Goal: Information Seeking & Learning: Compare options

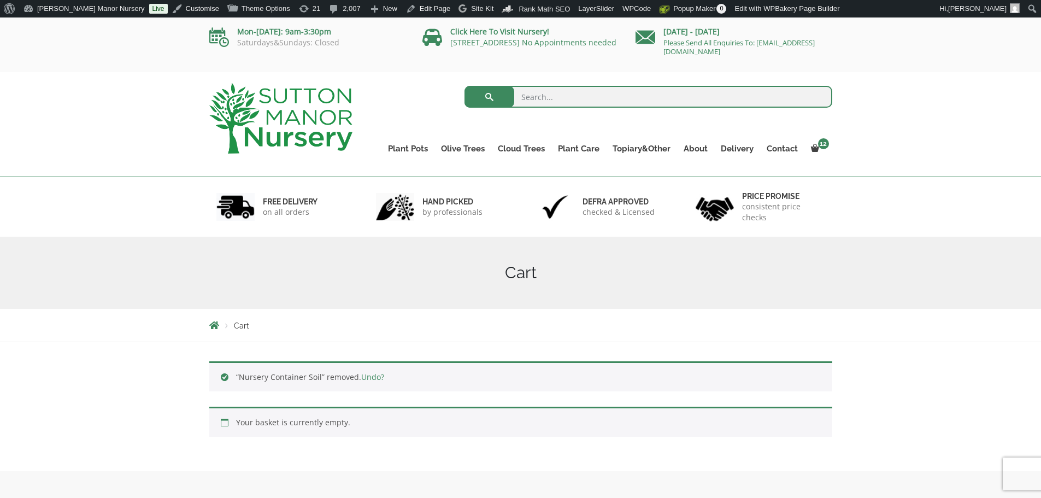
click at [560, 93] on input "search" at bounding box center [648, 97] width 368 height 22
type input "barolo 95"
click at [464, 86] on button "submit" at bounding box center [489, 97] width 50 height 22
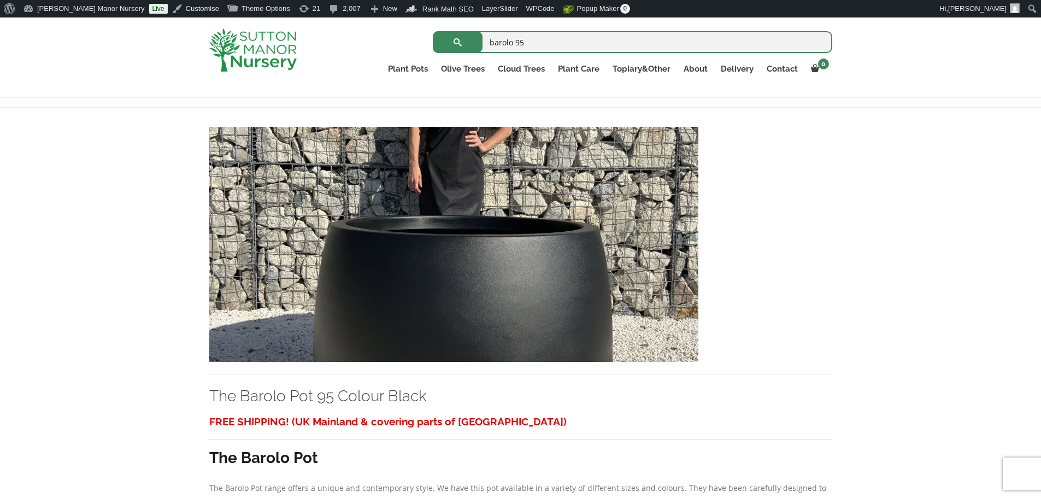
scroll to position [219, 0]
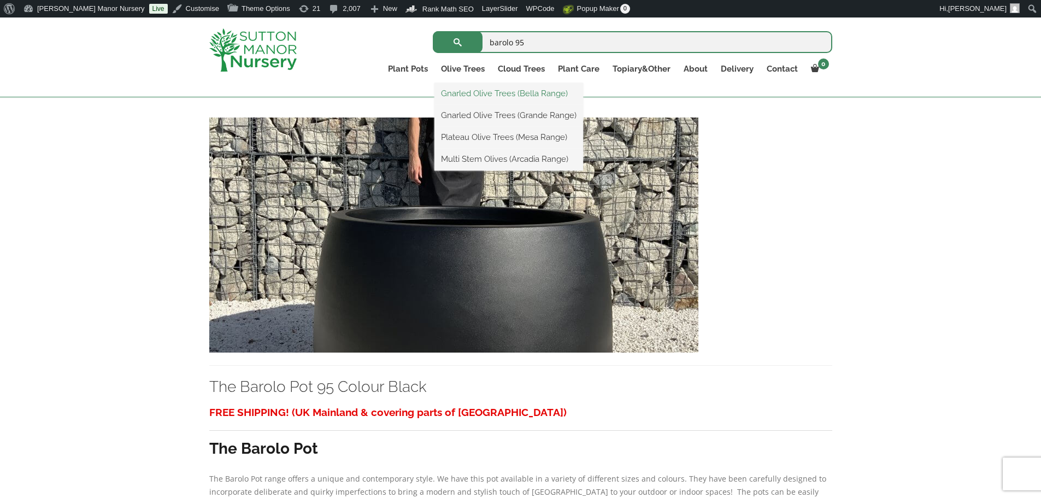
click at [456, 93] on link "Gnarled Olive Trees (Bella Range)" at bounding box center [508, 93] width 149 height 16
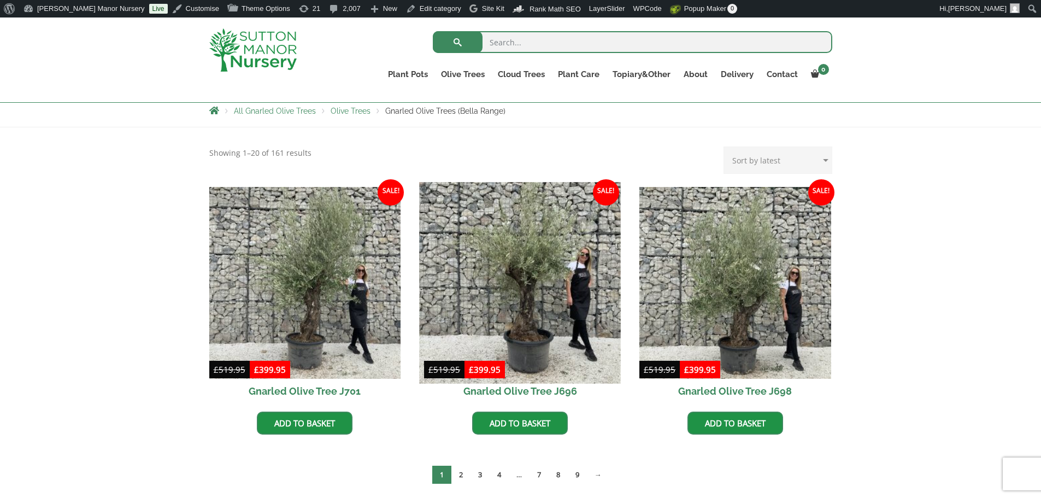
scroll to position [219, 0]
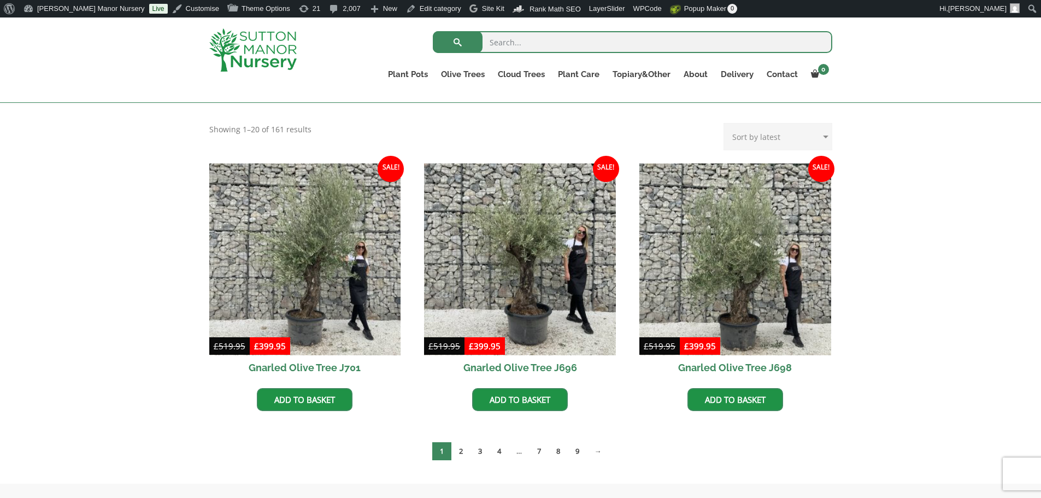
click at [268, 47] on img at bounding box center [252, 49] width 87 height 43
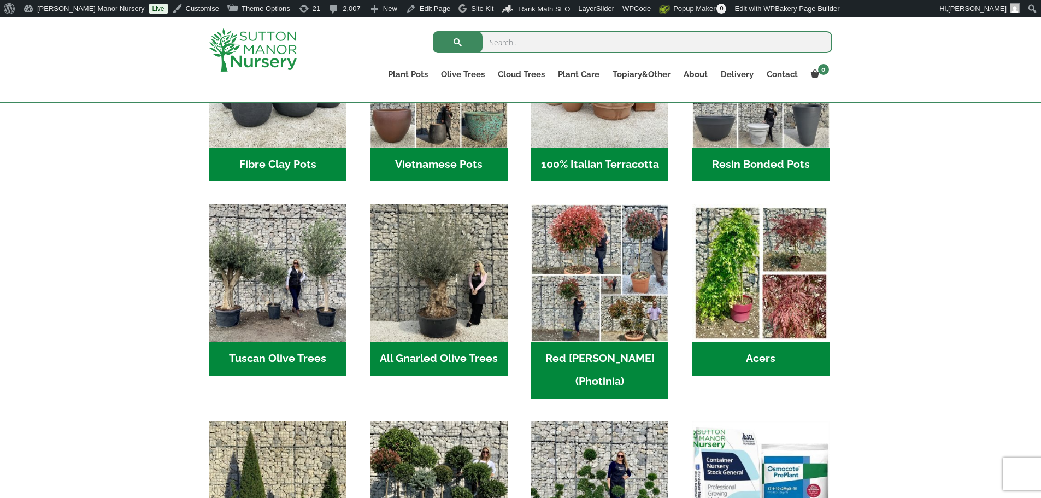
scroll to position [492, 0]
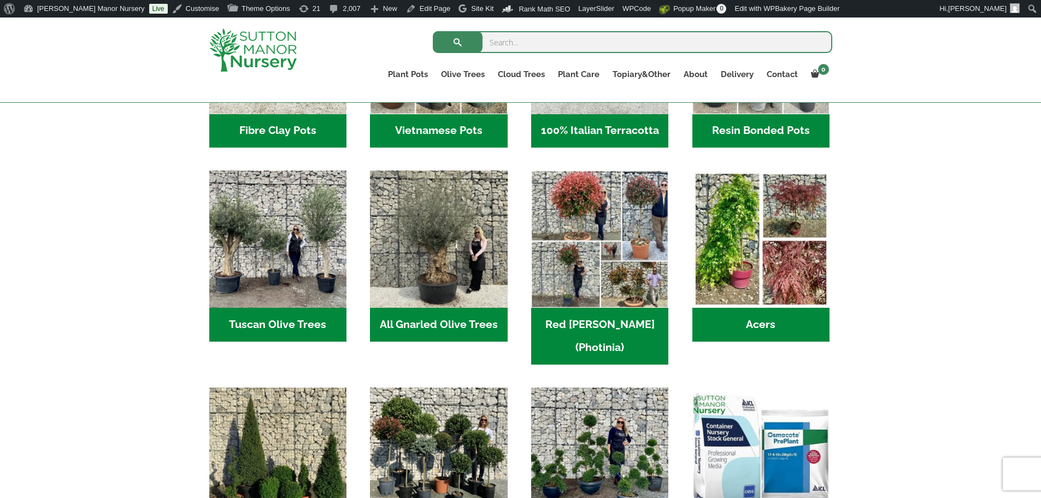
click at [514, 45] on input "search" at bounding box center [632, 42] width 399 height 22
type input "bella"
click at [433, 31] on button "submit" at bounding box center [458, 42] width 50 height 22
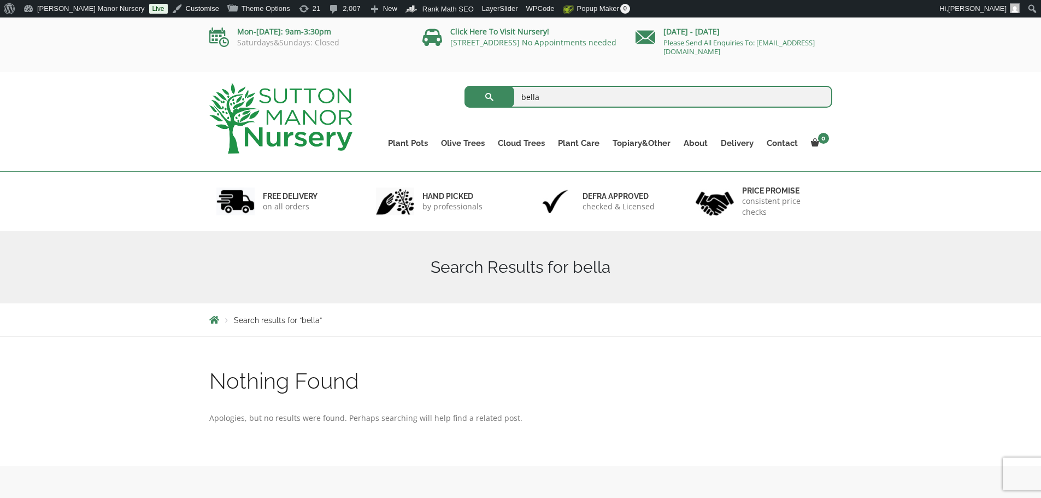
click at [315, 123] on img at bounding box center [280, 118] width 143 height 70
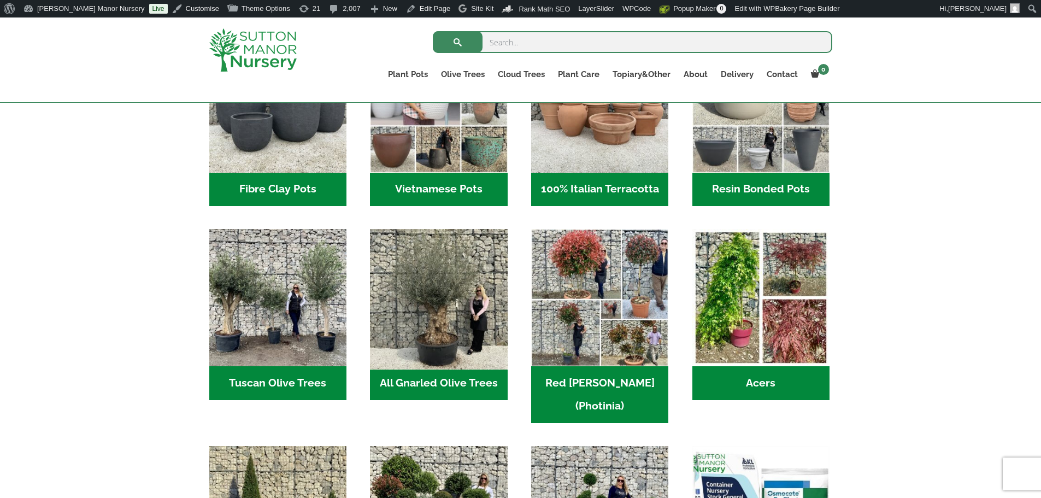
scroll to position [437, 0]
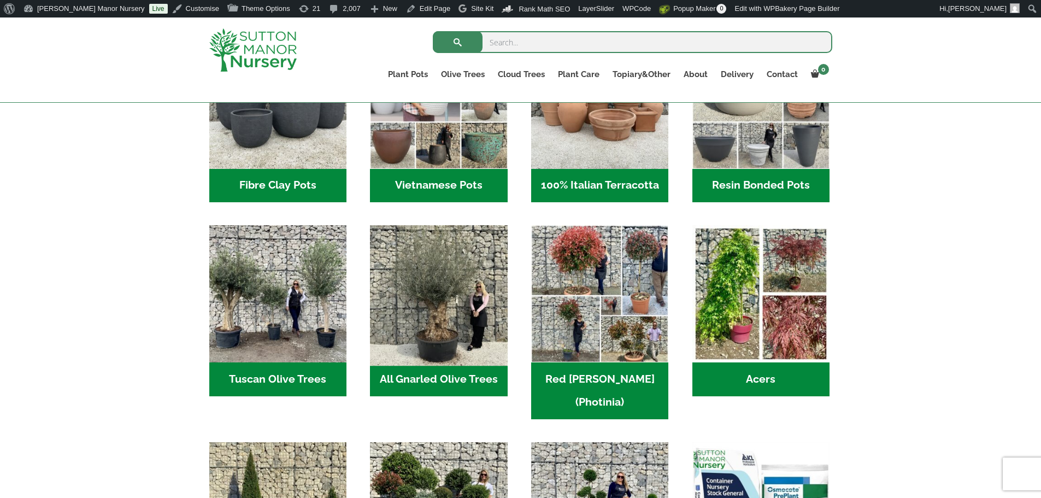
click at [427, 311] on img "Visit product category All Gnarled Olive Trees" at bounding box center [439, 294] width 144 height 144
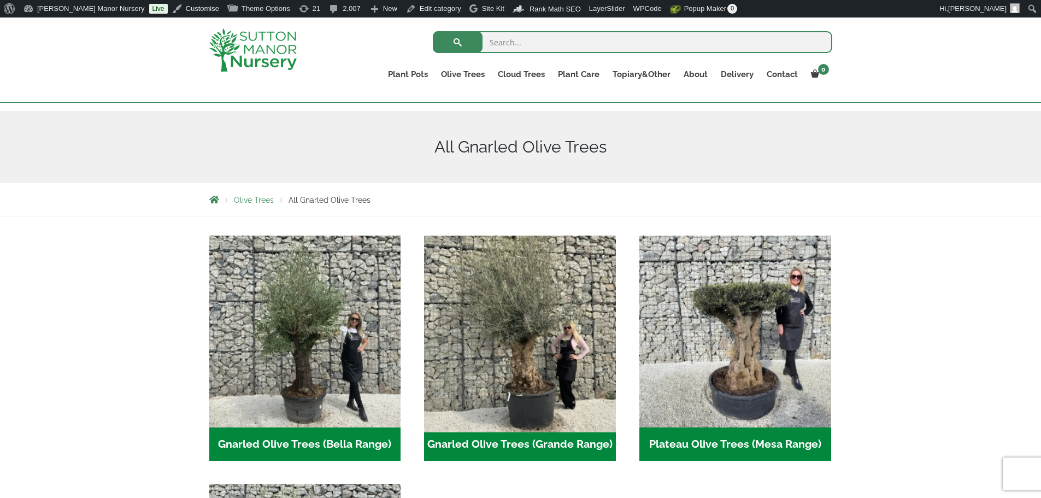
scroll to position [273, 0]
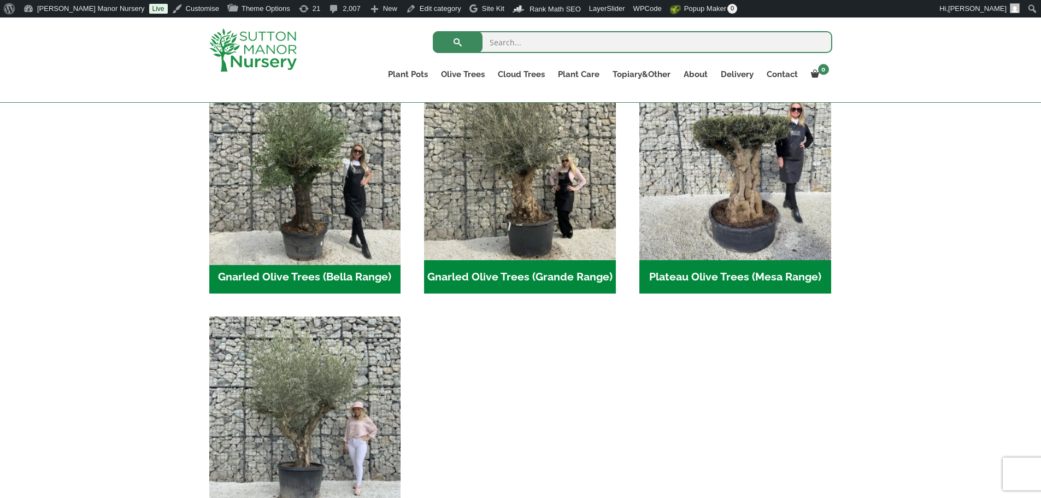
click at [343, 226] on img "Visit product category Gnarled Olive Trees (Bella Range)" at bounding box center [304, 163] width 201 height 201
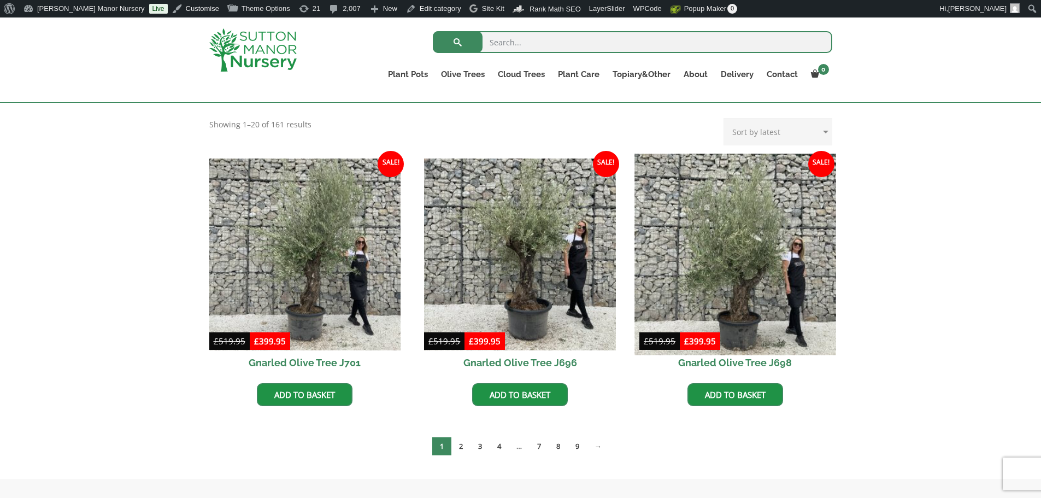
scroll to position [219, 0]
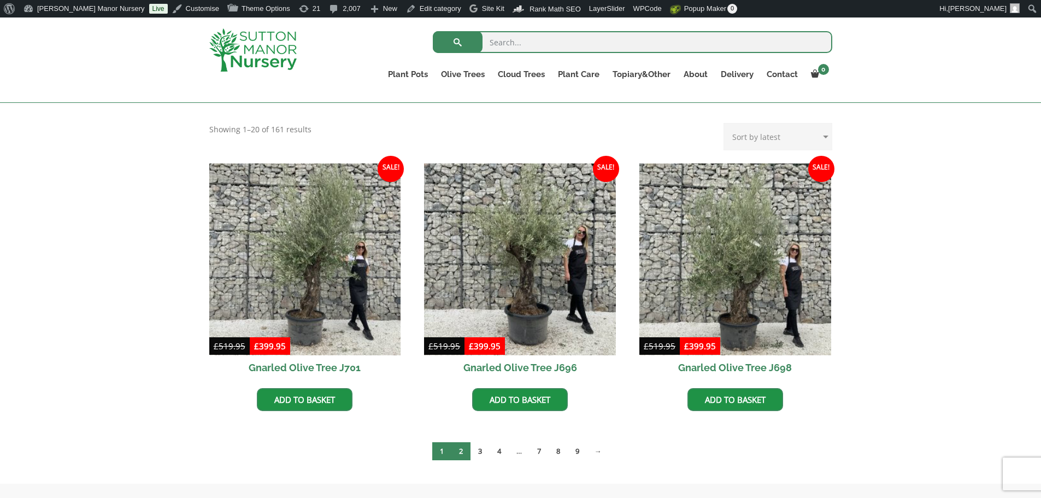
click at [459, 452] on link "2" at bounding box center [460, 451] width 19 height 18
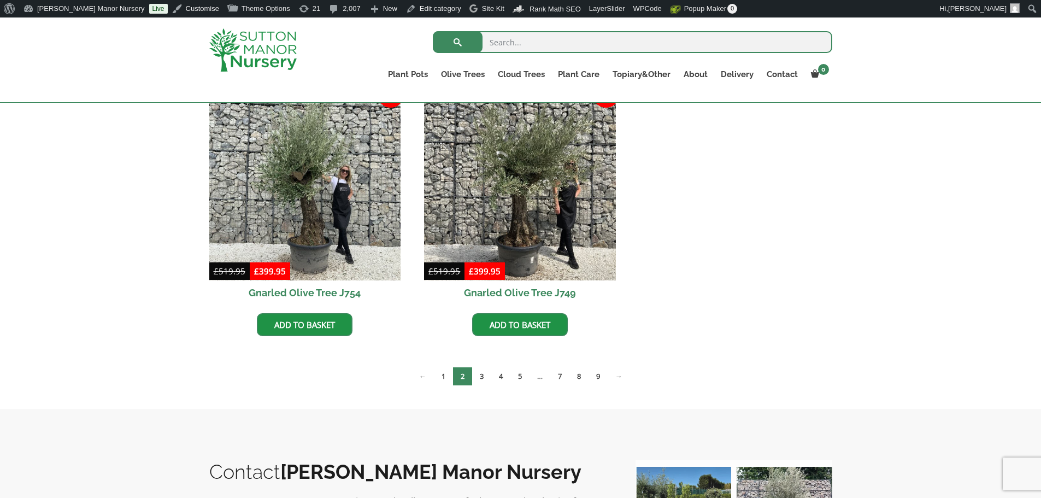
scroll to position [601, 0]
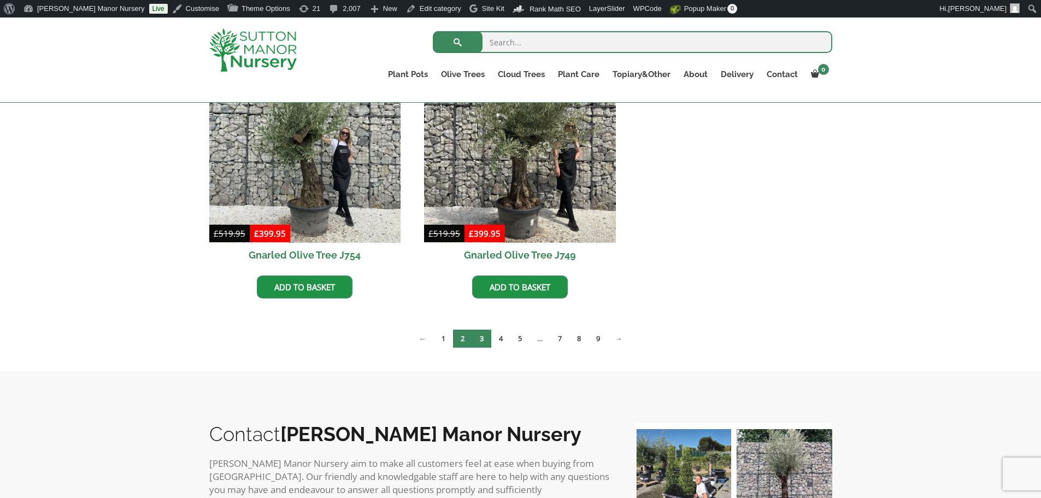
click at [484, 338] on link "3" at bounding box center [481, 338] width 19 height 18
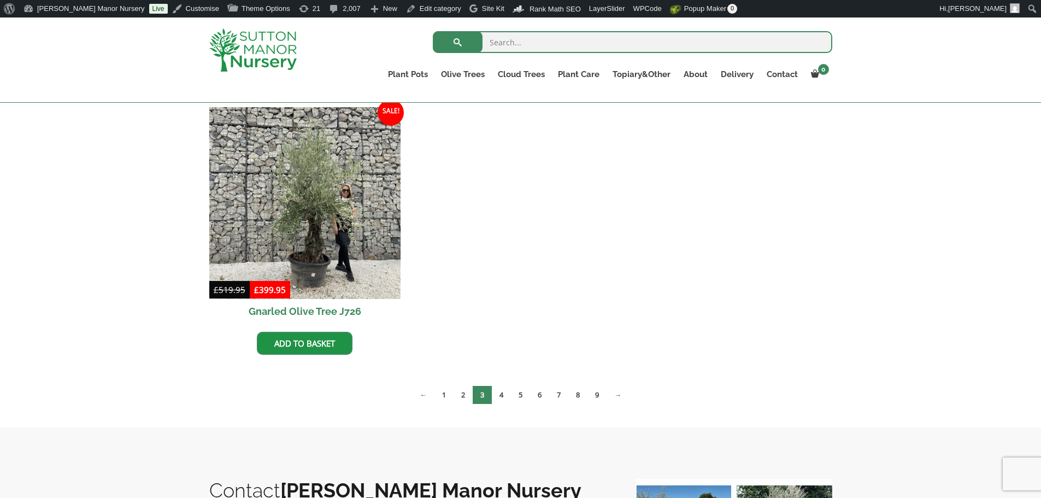
scroll to position [819, 0]
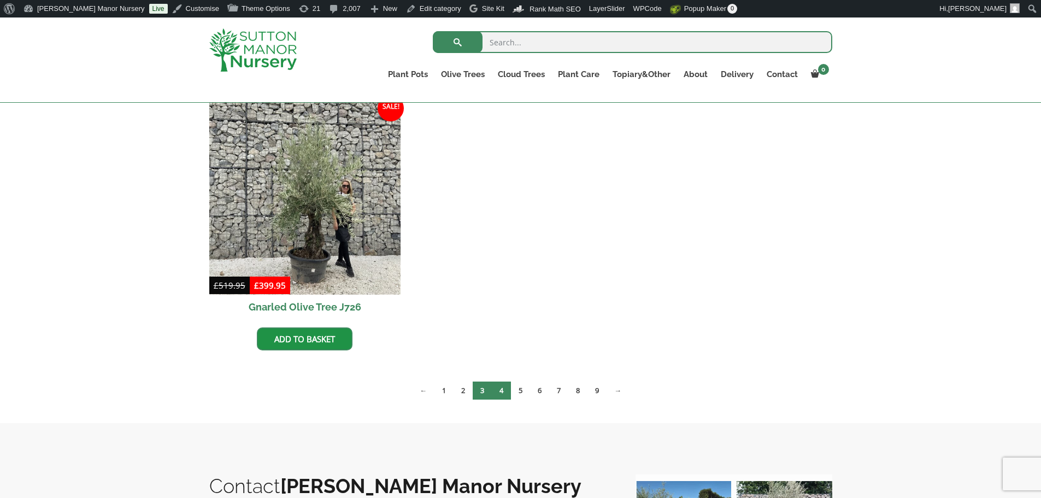
click at [502, 387] on link "4" at bounding box center [501, 390] width 19 height 18
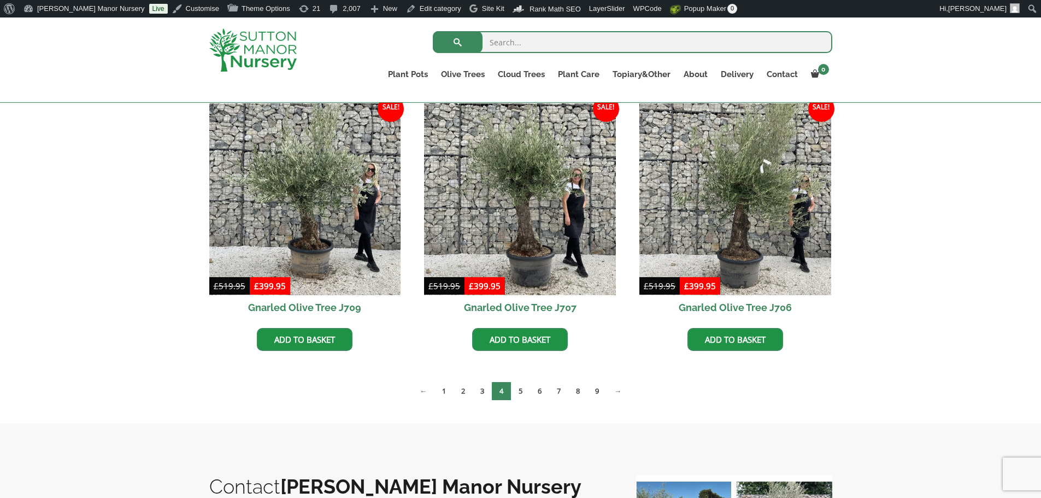
scroll to position [819, 0]
click at [521, 394] on link "5" at bounding box center [520, 390] width 19 height 18
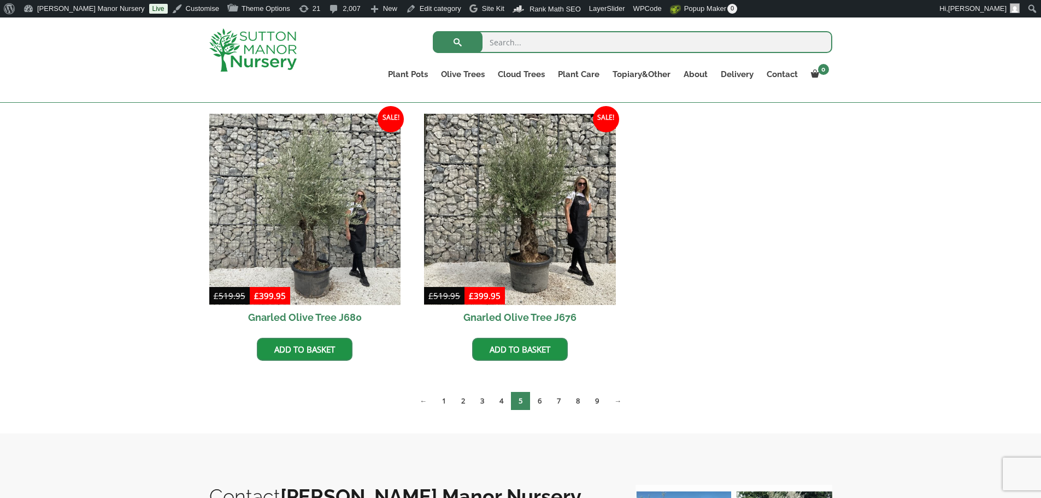
scroll to position [1093, 0]
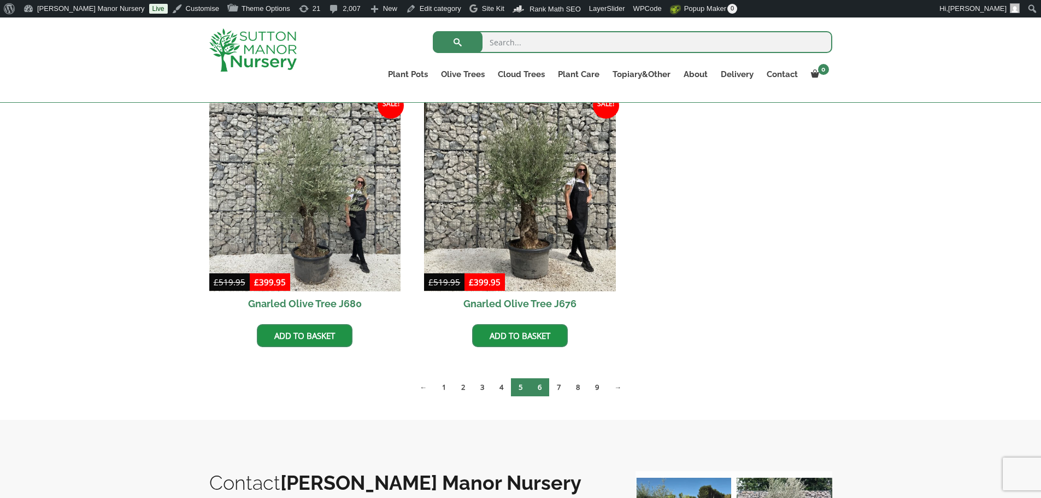
click at [542, 387] on link "6" at bounding box center [539, 387] width 19 height 18
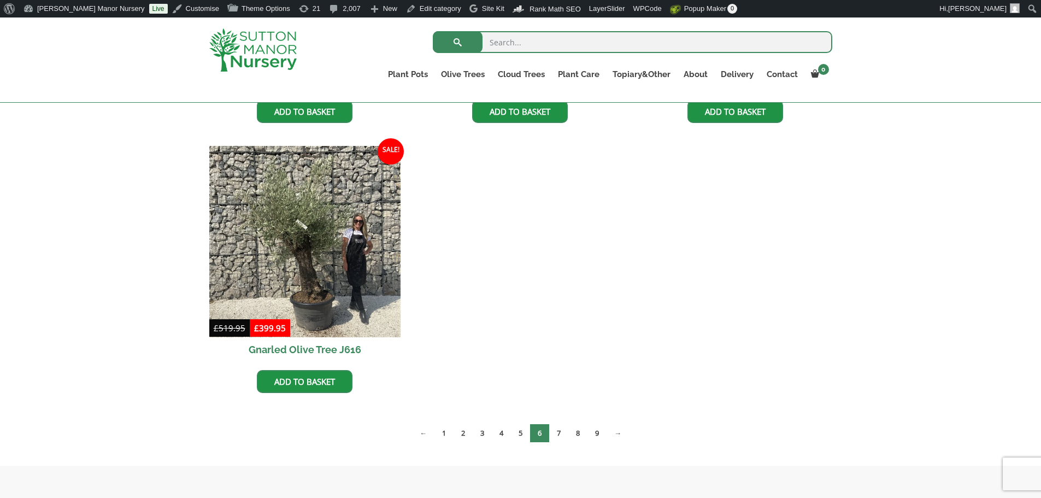
scroll to position [1202, 0]
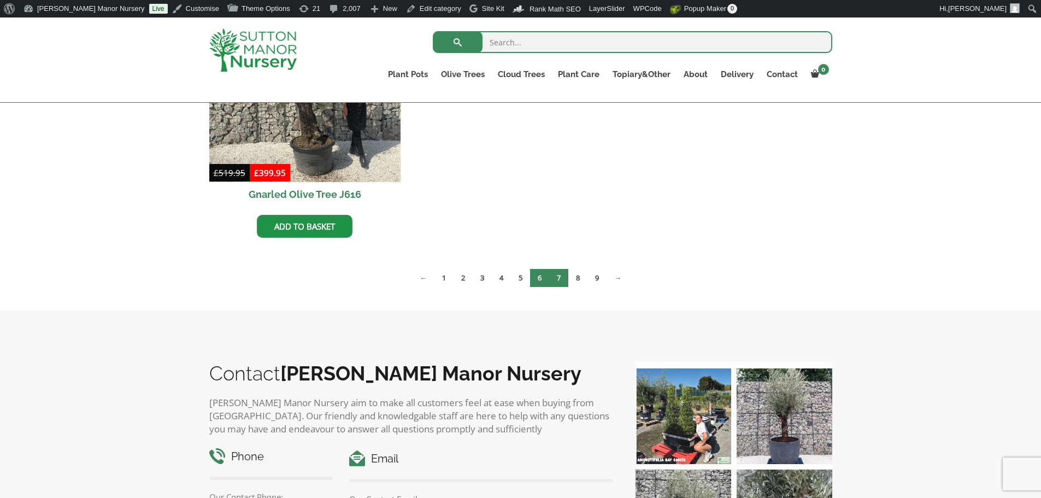
click at [558, 282] on link "7" at bounding box center [558, 278] width 19 height 18
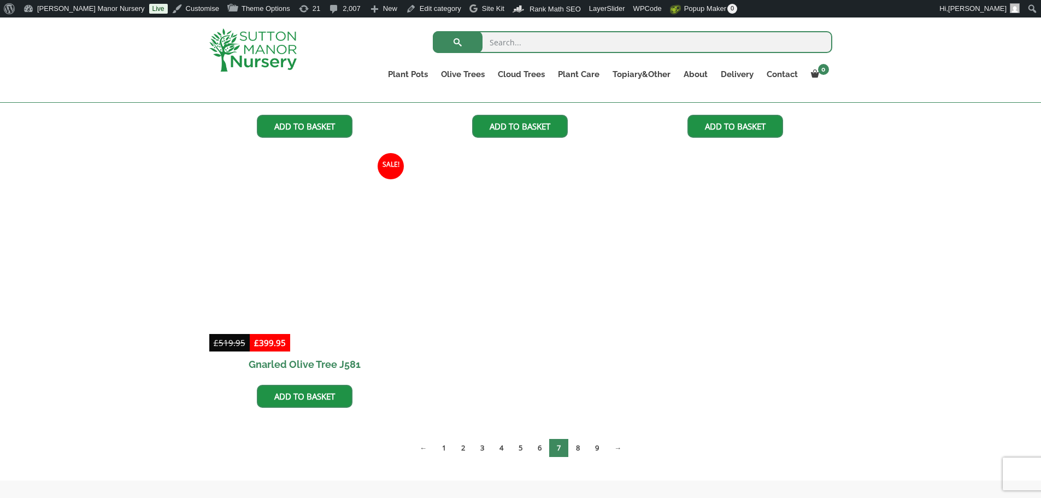
scroll to position [1038, 0]
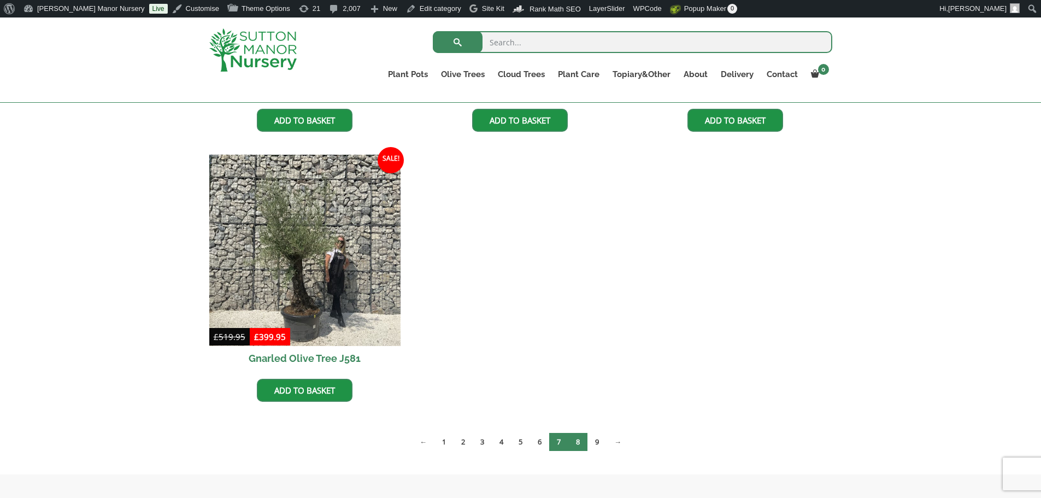
click at [585, 441] on link "8" at bounding box center [577, 442] width 19 height 18
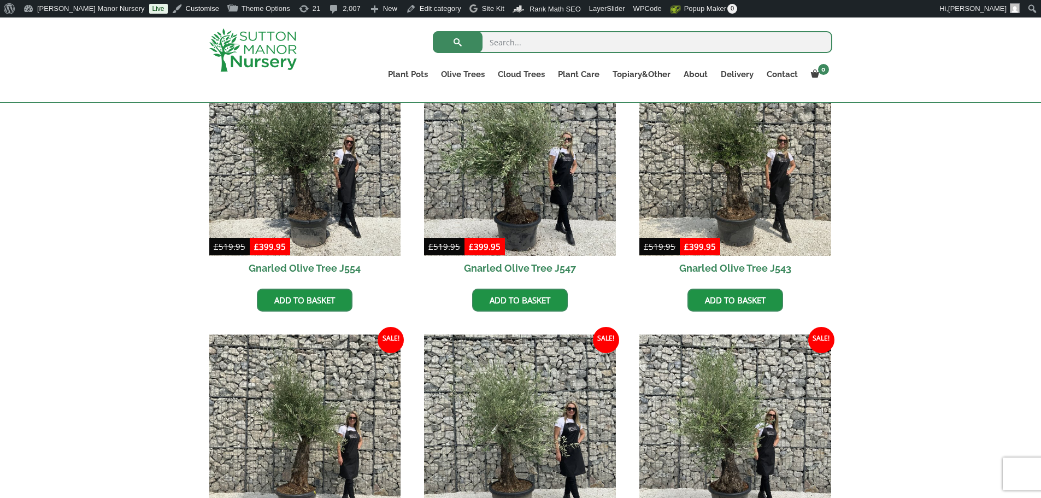
scroll to position [1038, 0]
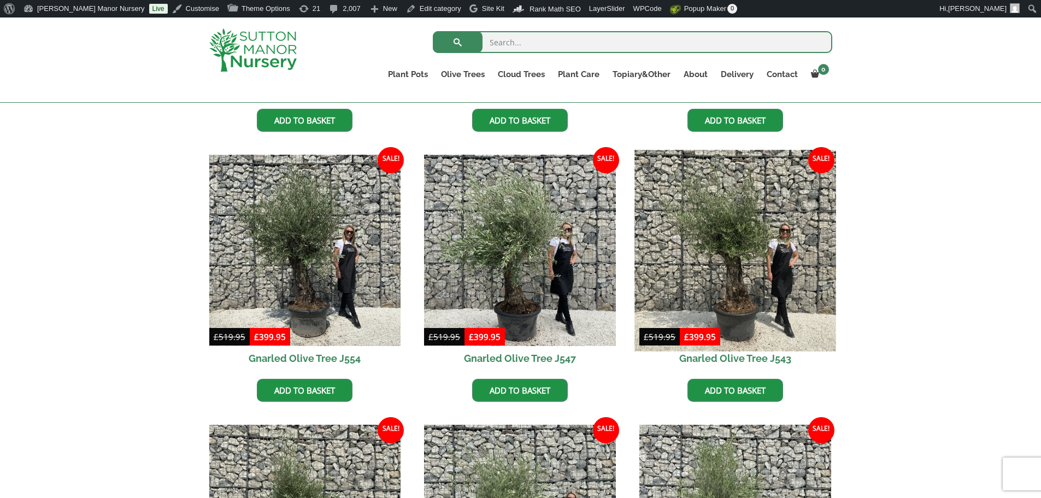
click at [777, 302] on img at bounding box center [734, 250] width 201 height 201
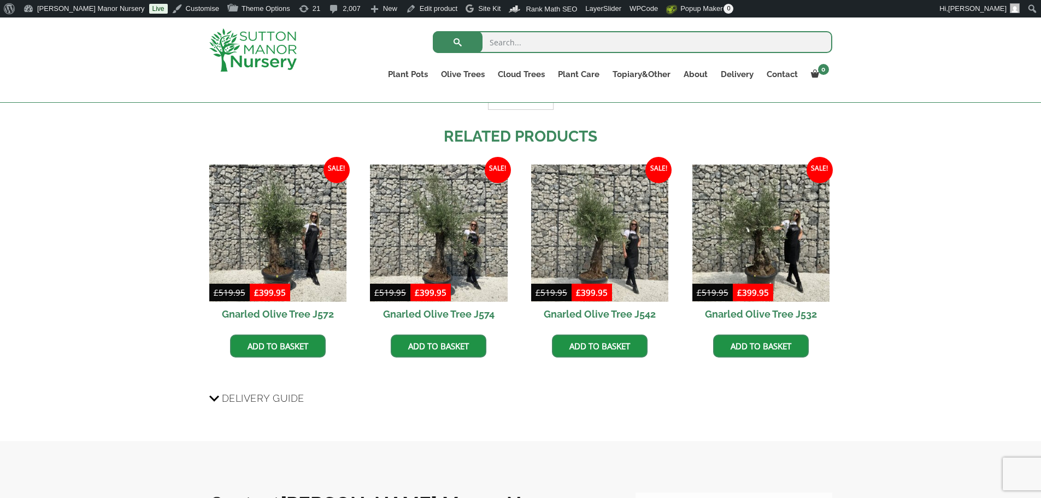
scroll to position [929, 0]
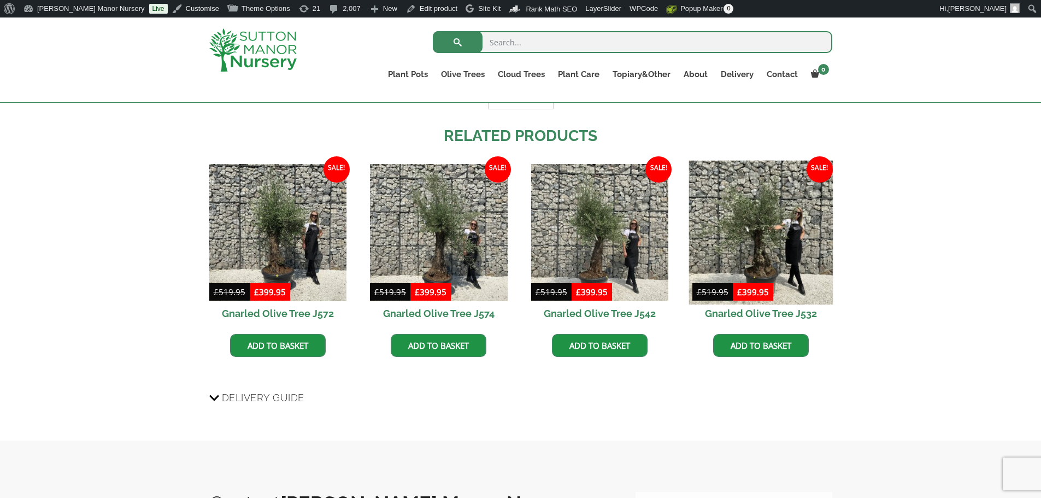
click at [788, 255] on img at bounding box center [760, 232] width 144 height 144
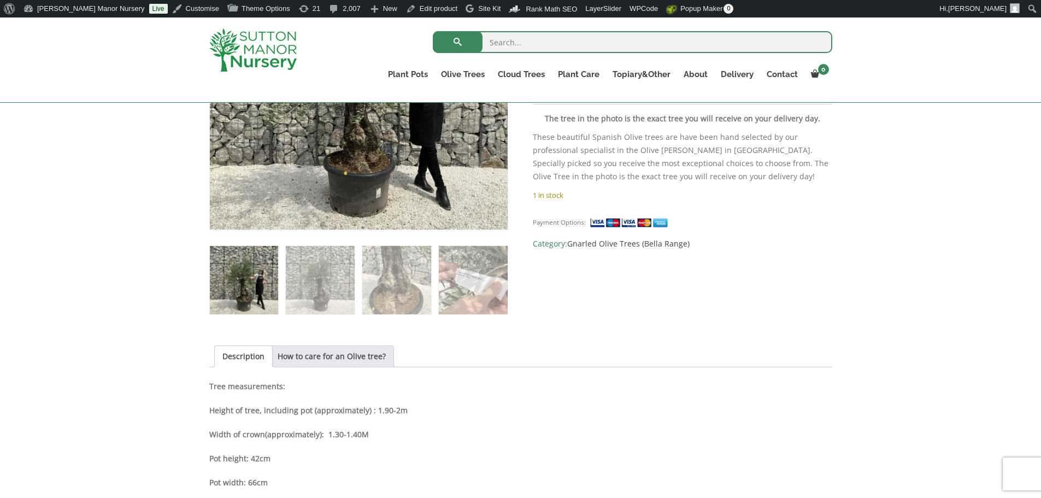
scroll to position [382, 0]
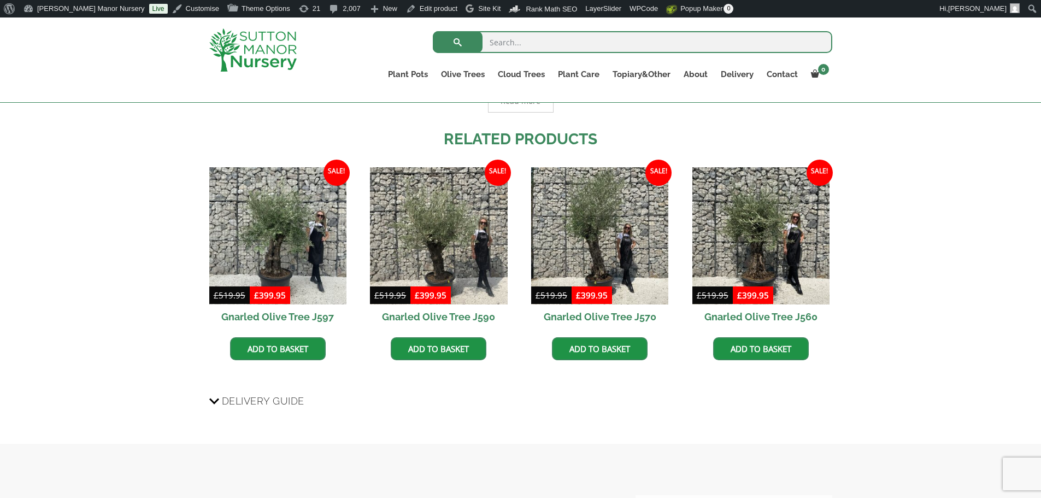
scroll to position [929, 0]
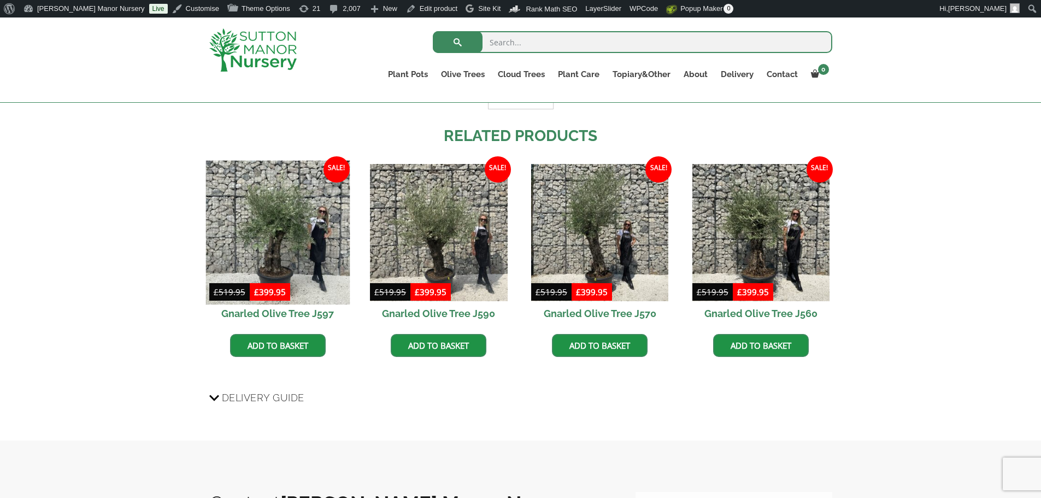
click at [286, 263] on img at bounding box center [277, 232] width 144 height 144
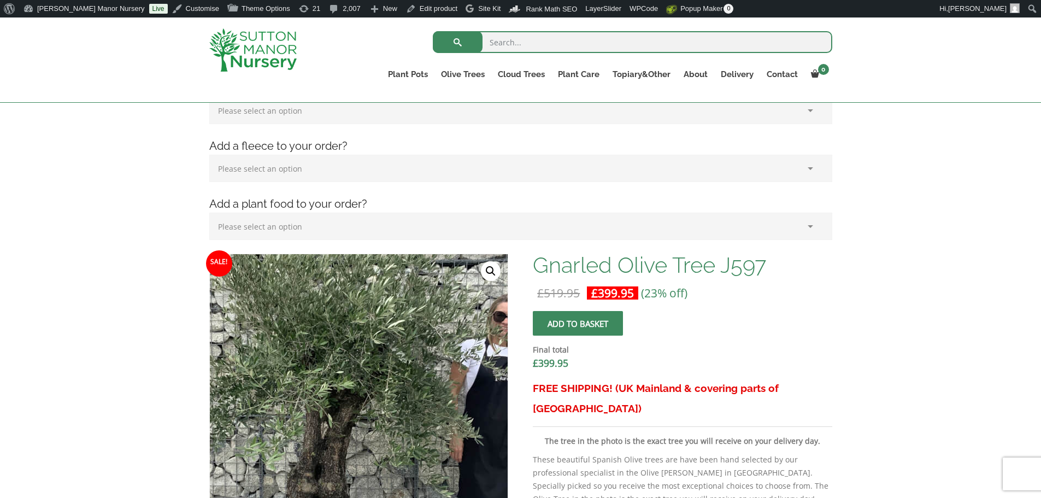
scroll to position [219, 0]
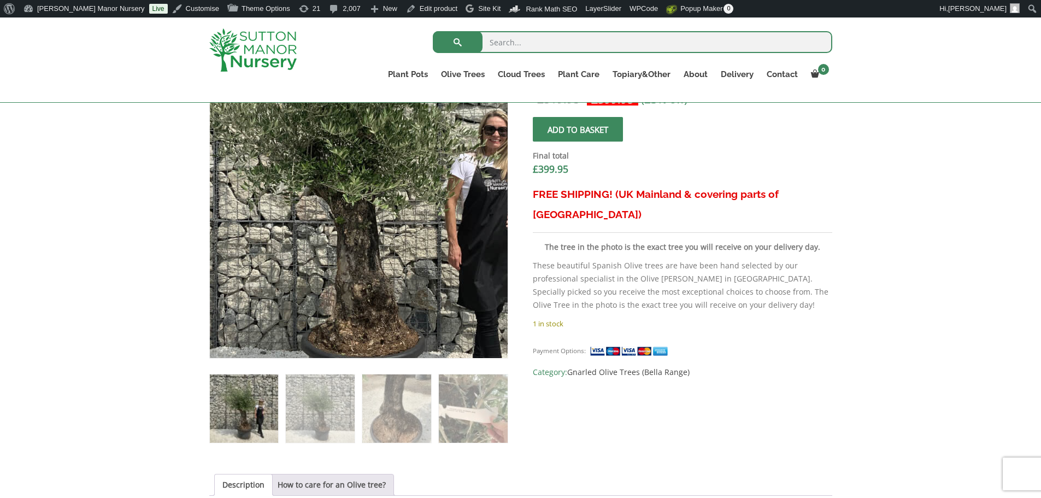
scroll to position [437, 0]
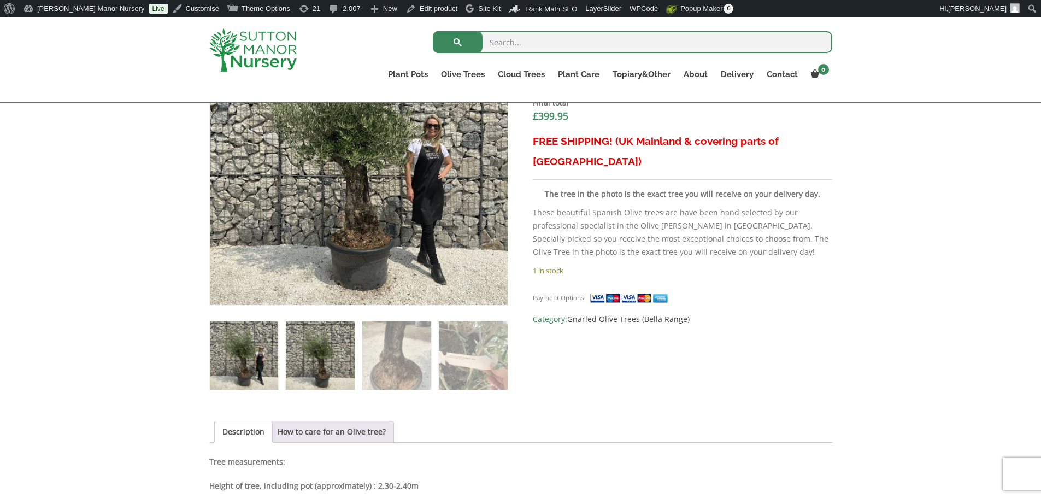
click at [319, 373] on img at bounding box center [320, 355] width 68 height 68
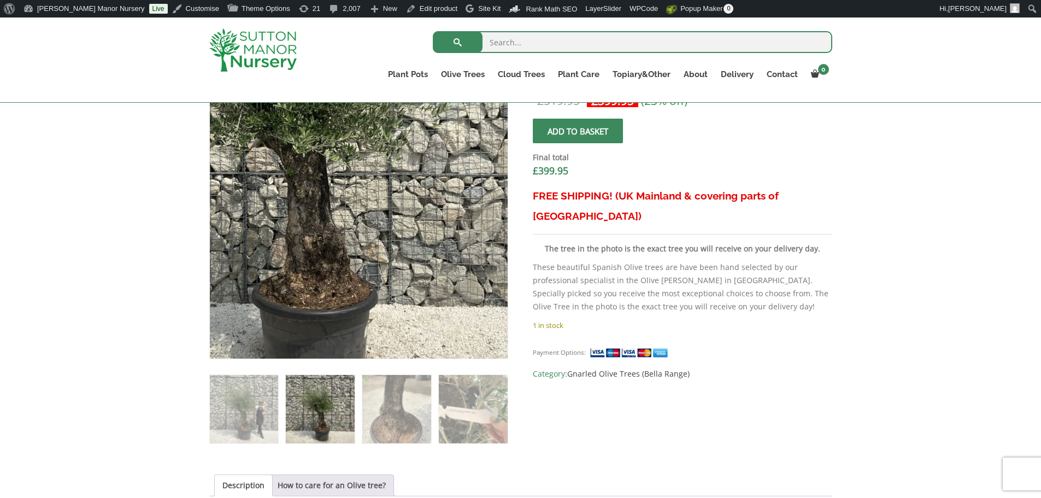
scroll to position [328, 0]
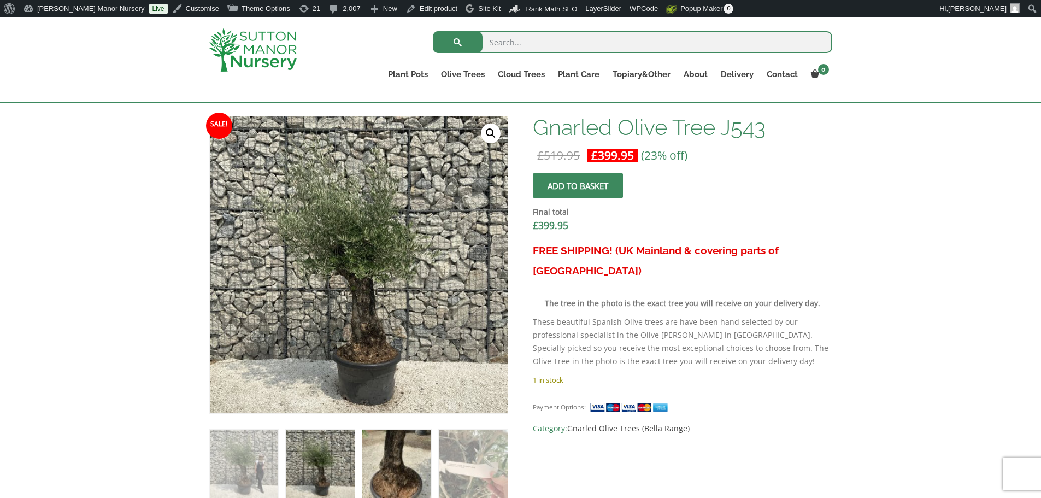
click at [406, 446] on img at bounding box center [396, 463] width 68 height 68
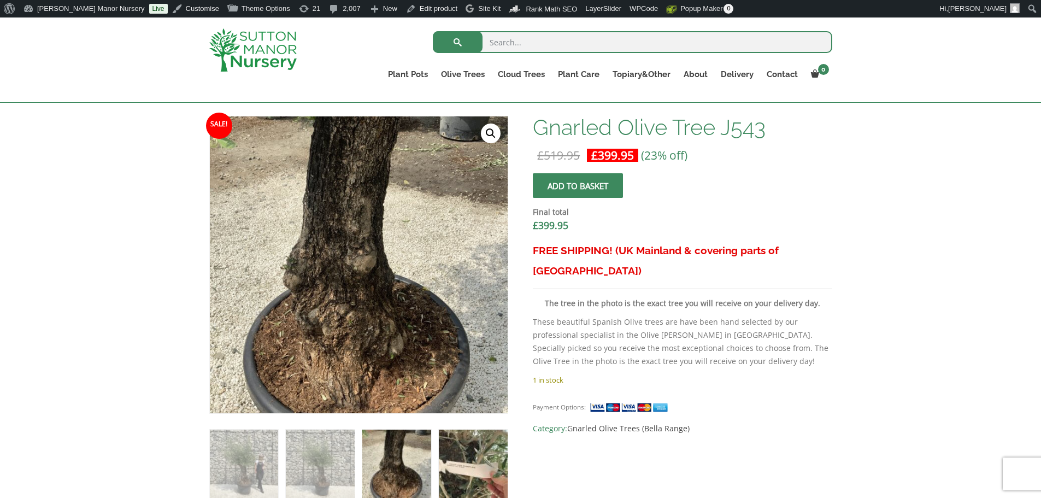
click at [479, 468] on img at bounding box center [473, 463] width 68 height 68
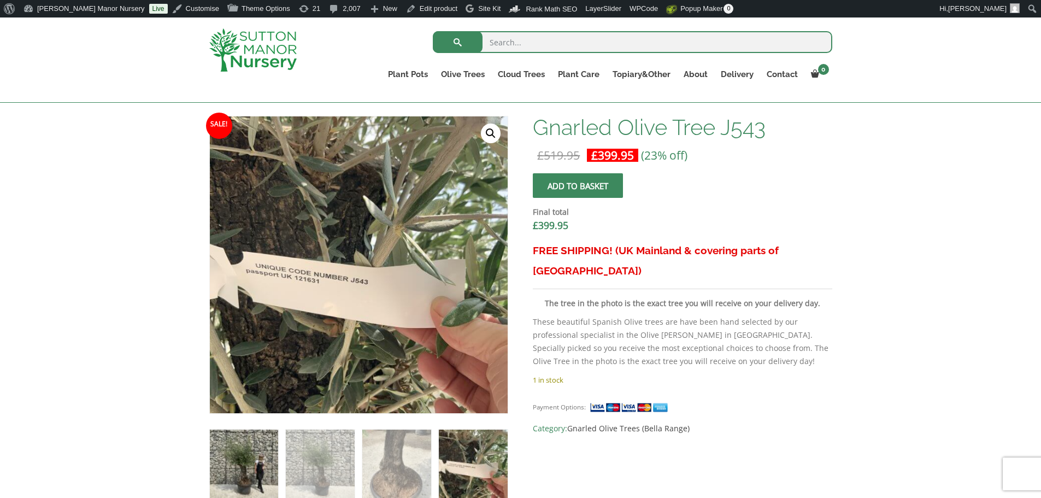
click at [244, 457] on img at bounding box center [244, 463] width 68 height 68
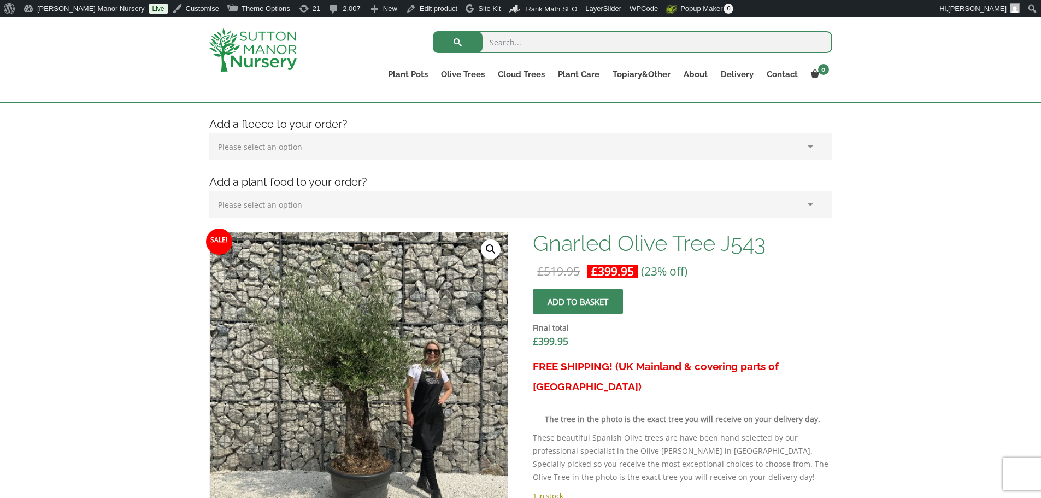
scroll to position [219, 0]
